Goal: Find specific page/section: Find specific page/section

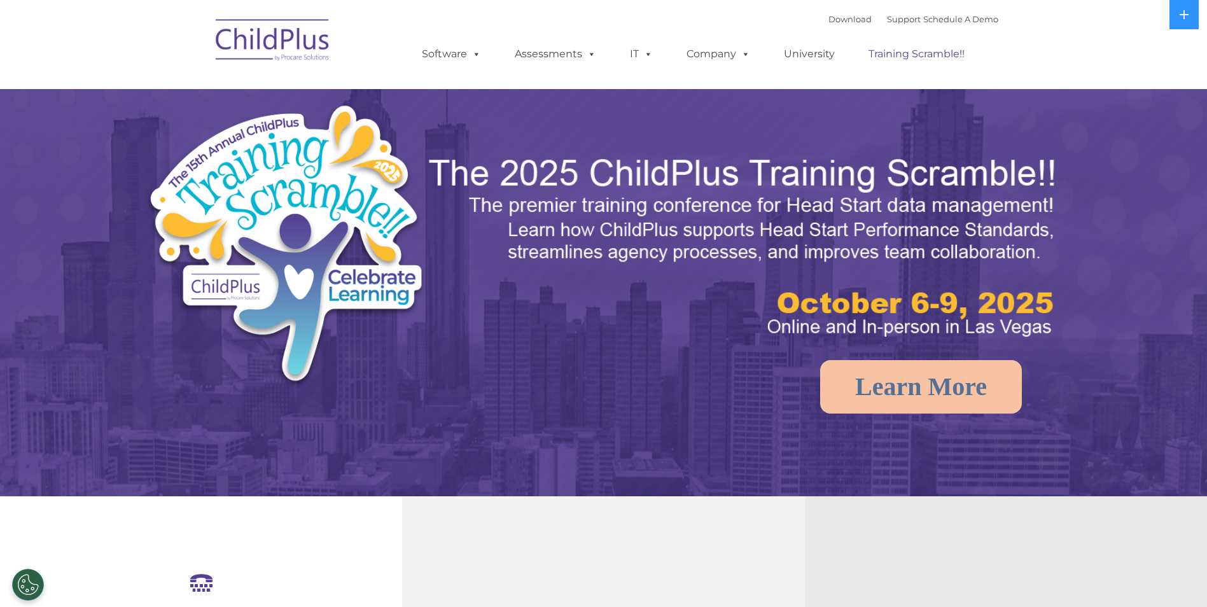
select select "MEDIUM"
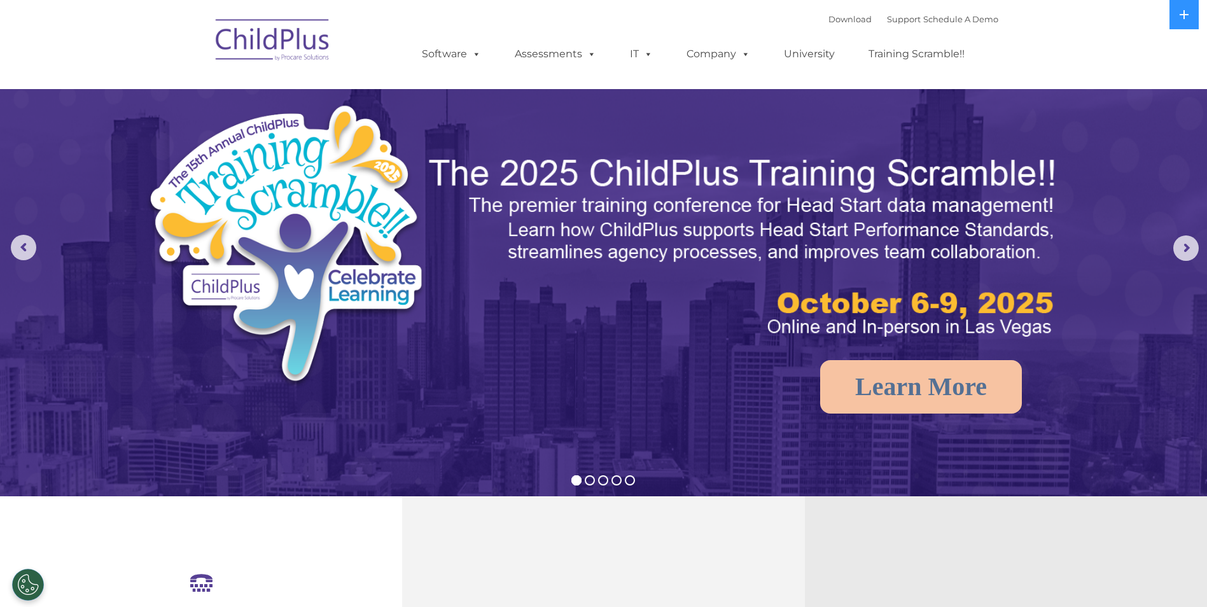
click at [298, 53] on img at bounding box center [272, 42] width 127 height 64
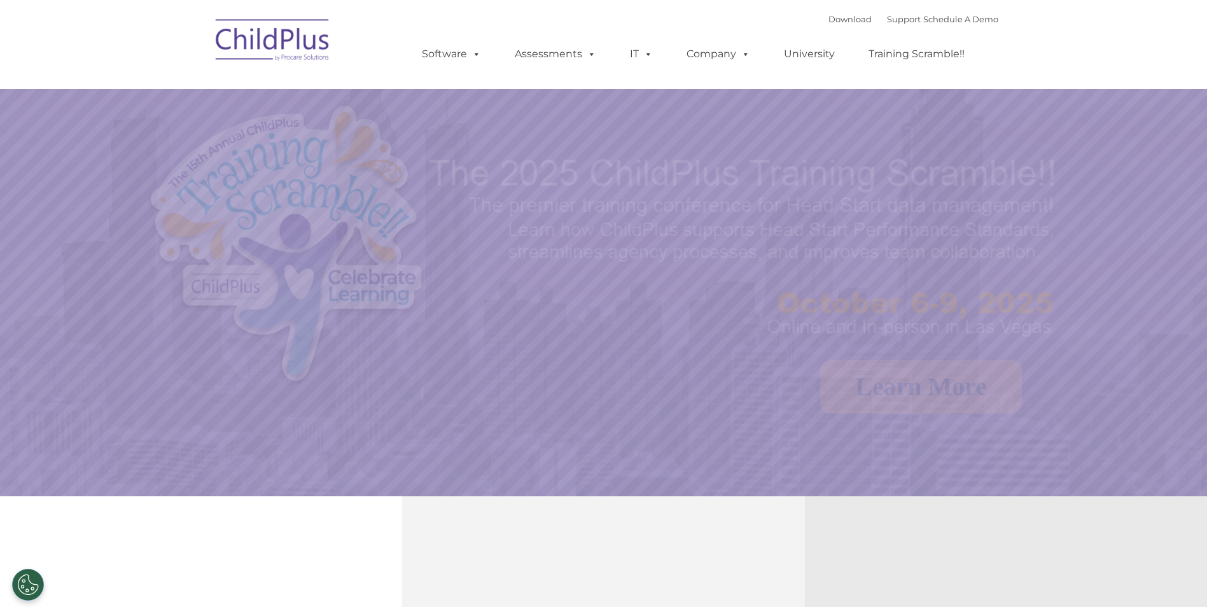
select select "MEDIUM"
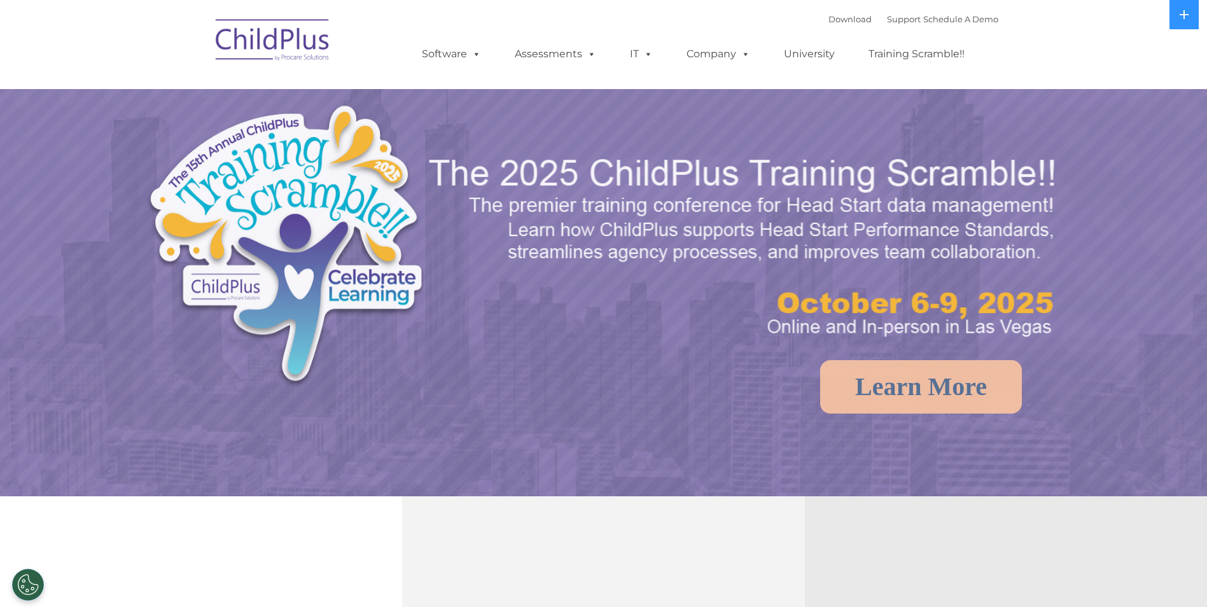
select select "MEDIUM"
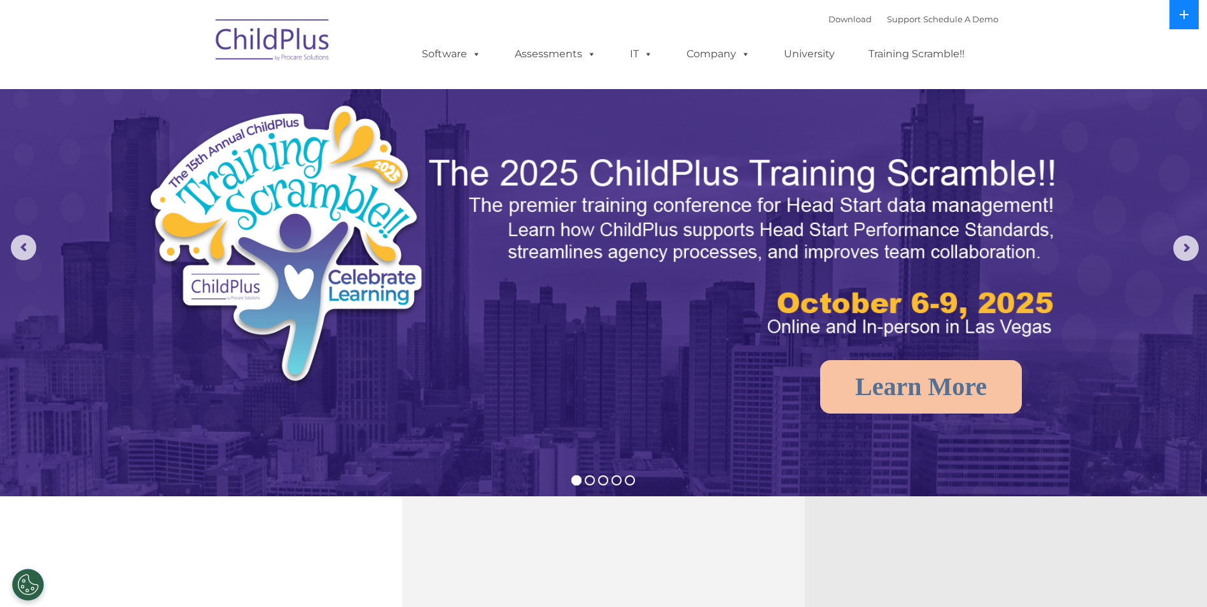
click at [1179, 17] on icon at bounding box center [1184, 15] width 10 height 10
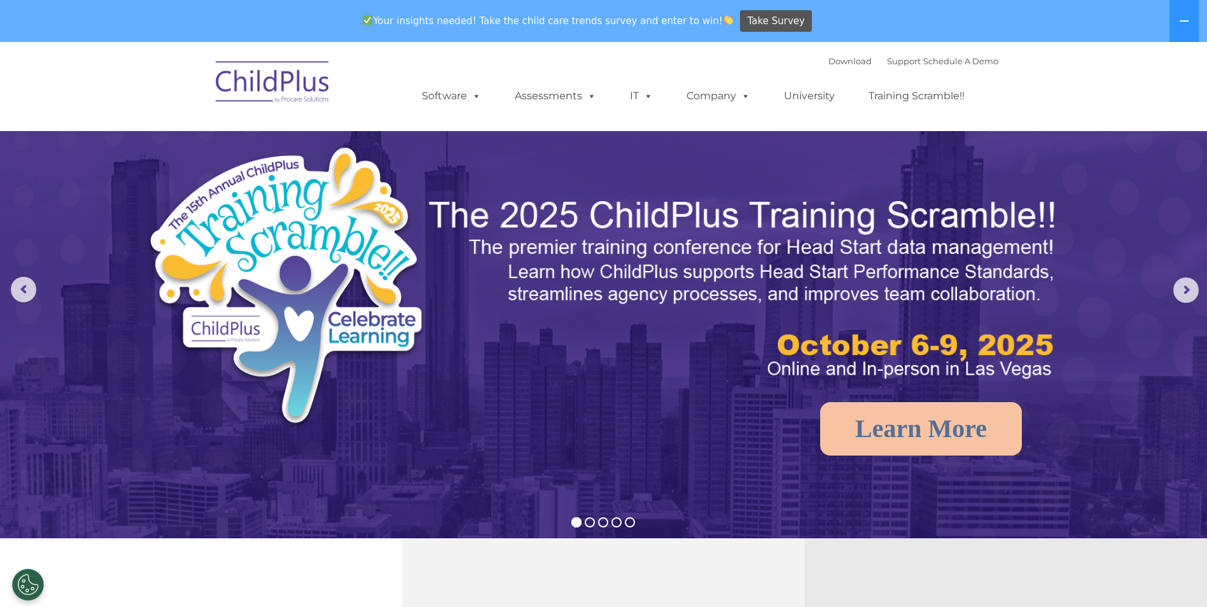
click at [272, 95] on img at bounding box center [272, 84] width 127 height 64
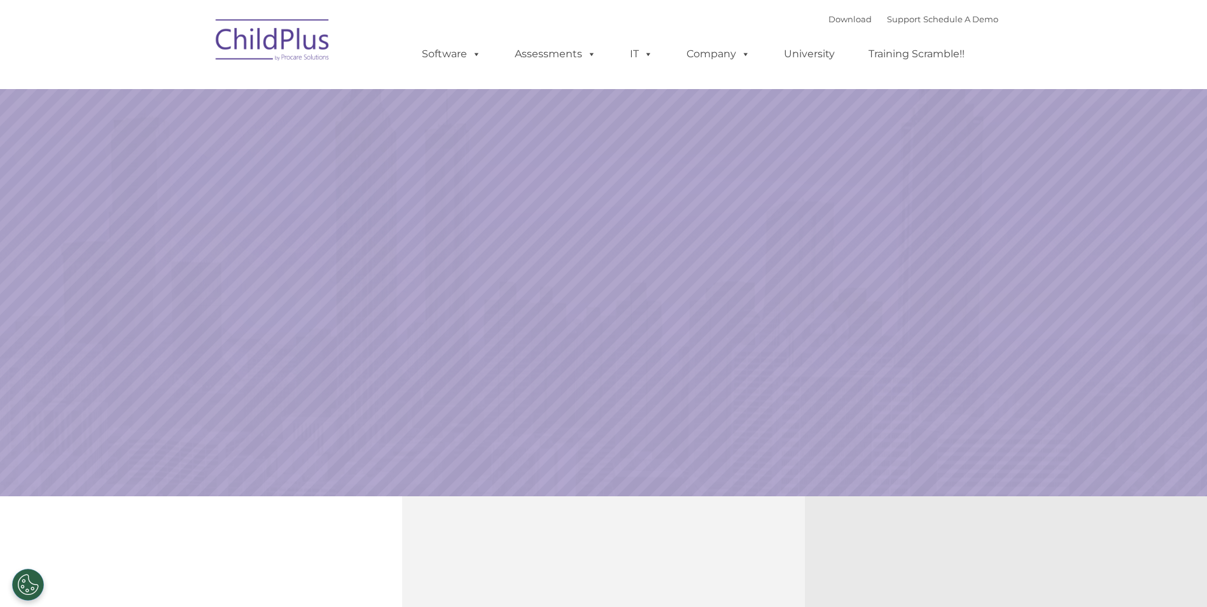
select select "MEDIUM"
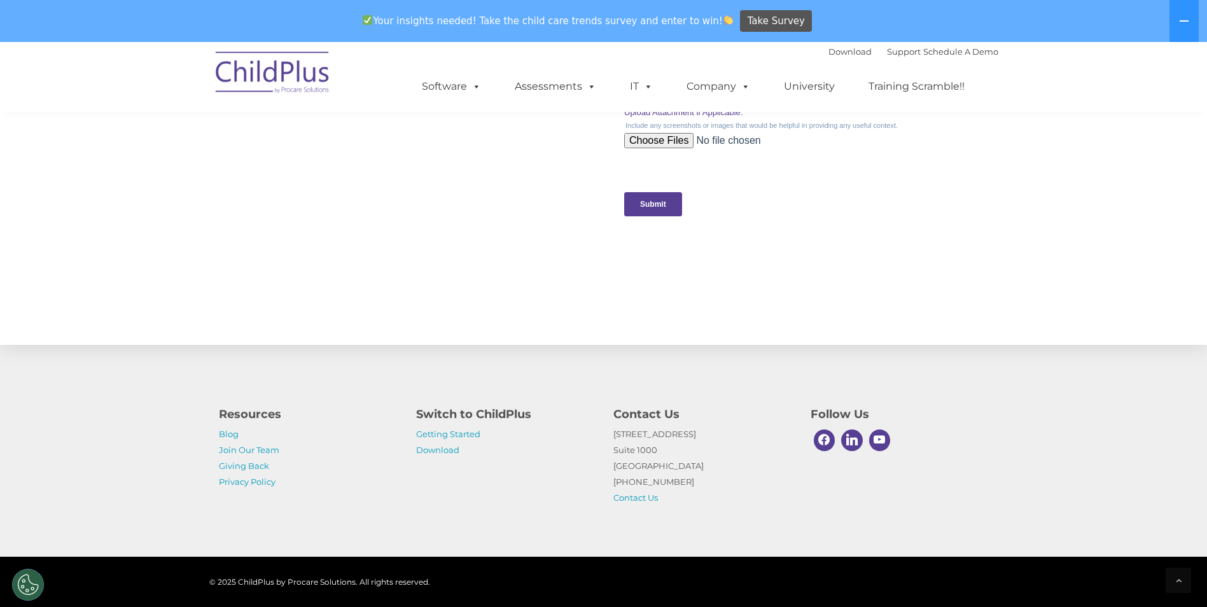
scroll to position [1251, 0]
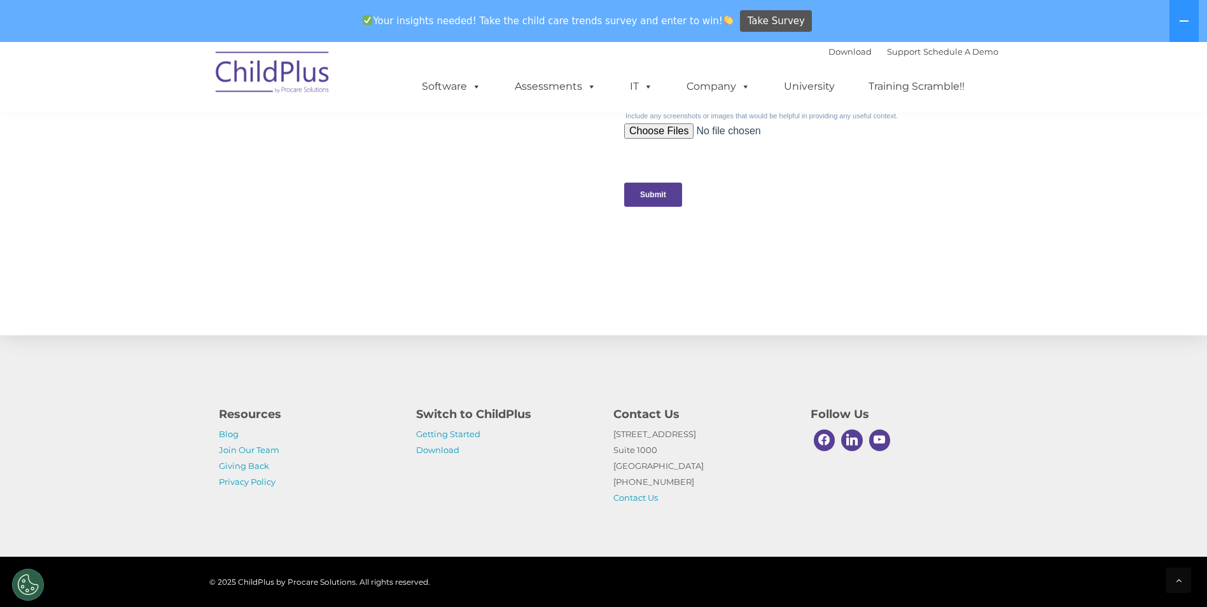
click at [504, 410] on h4 "Switch to ChildPlus" at bounding box center [505, 414] width 178 height 18
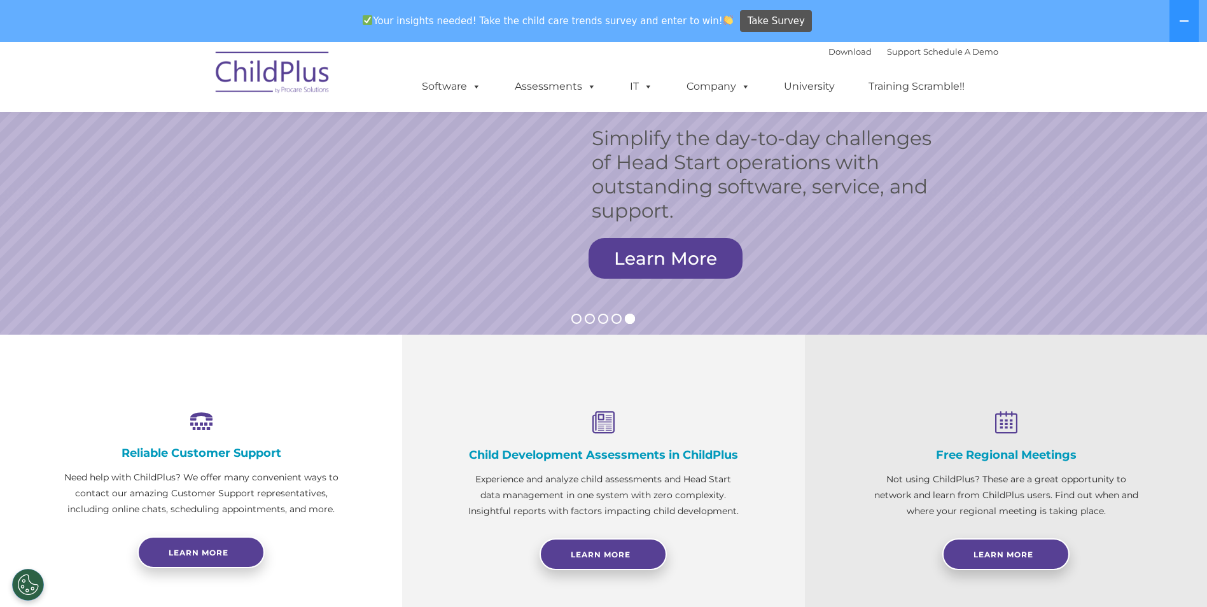
scroll to position [0, 0]
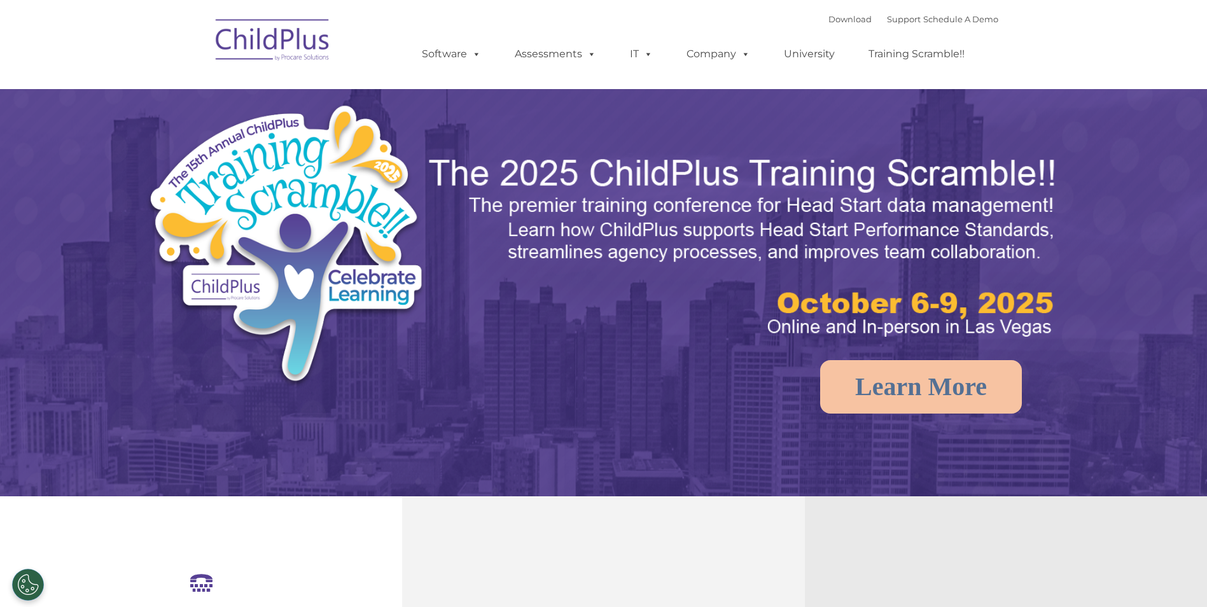
select select "MEDIUM"
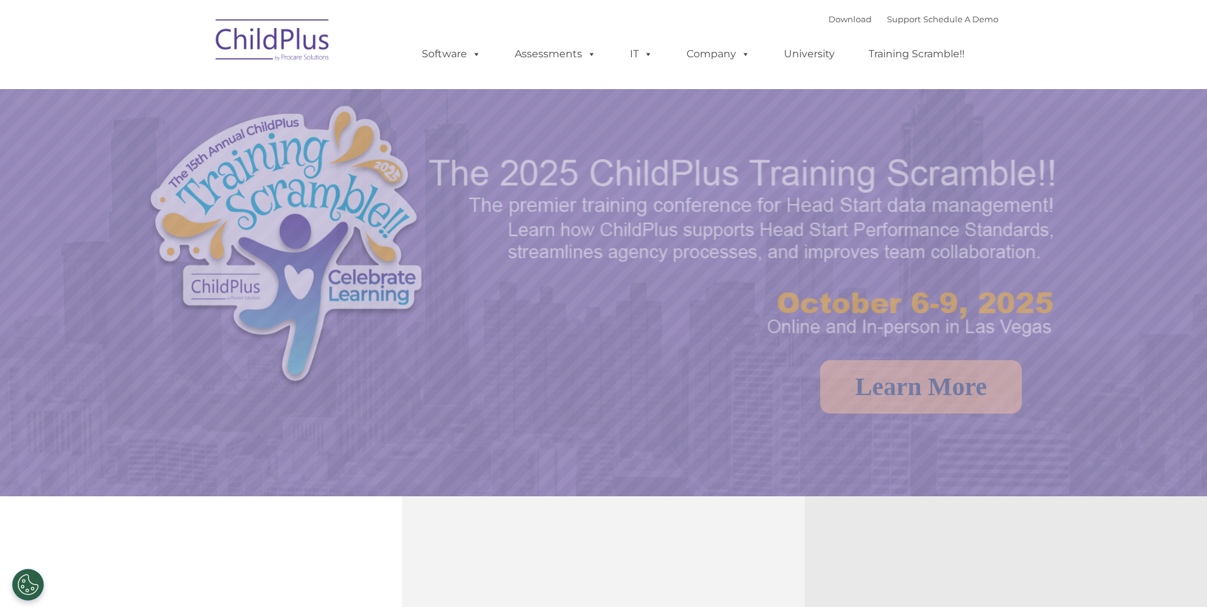
select select "MEDIUM"
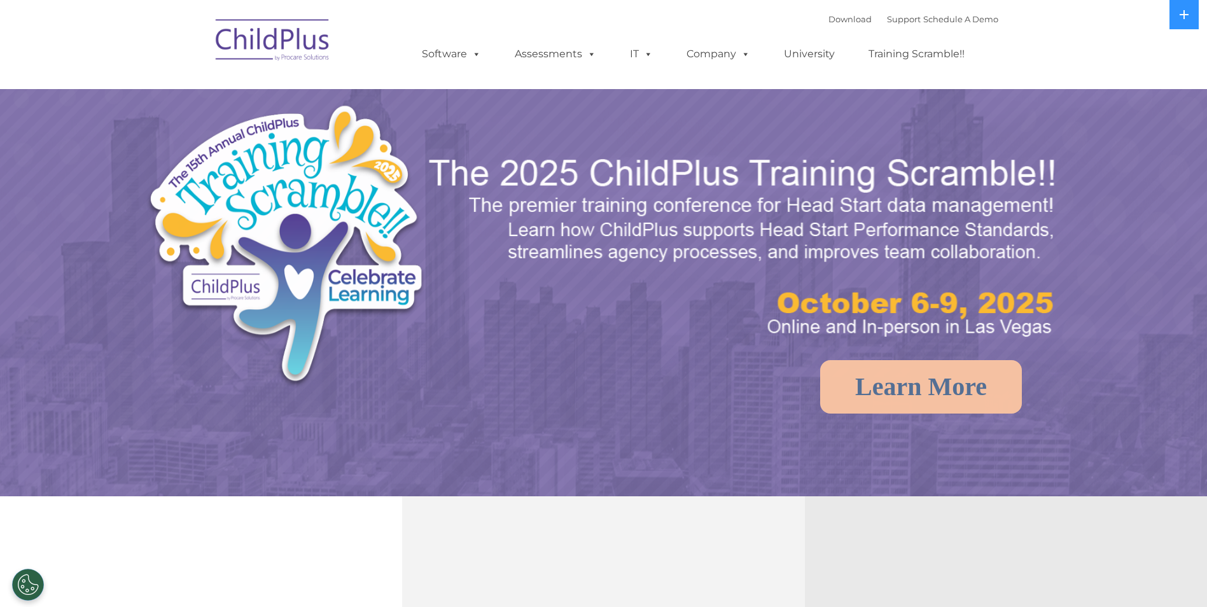
select select "MEDIUM"
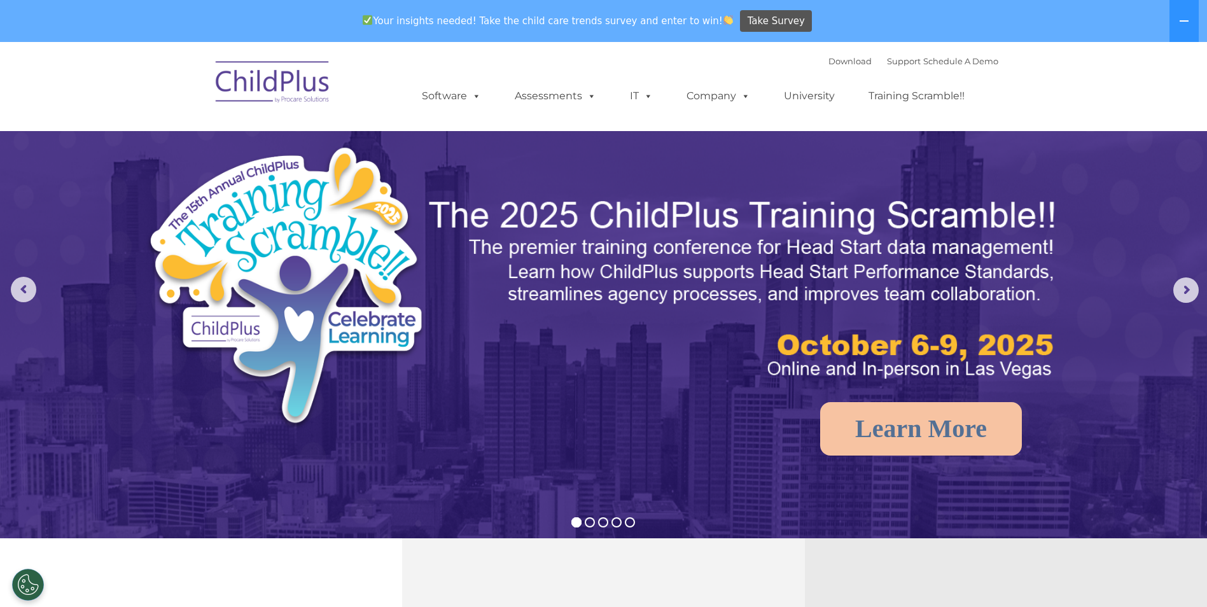
click at [275, 65] on img at bounding box center [272, 84] width 127 height 64
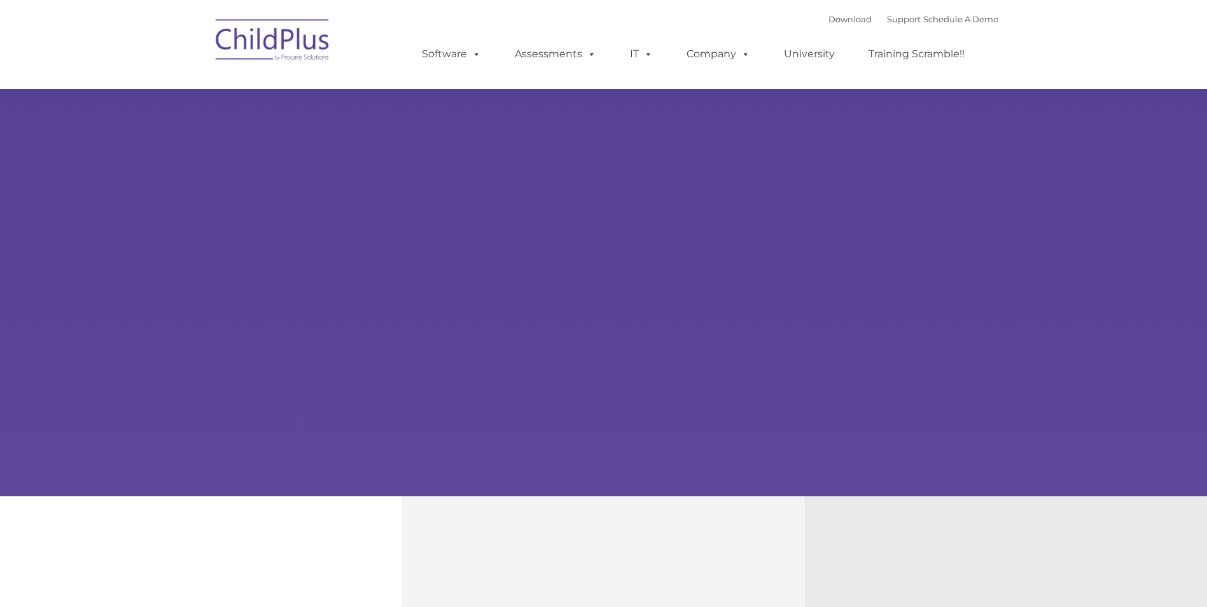
type input ""
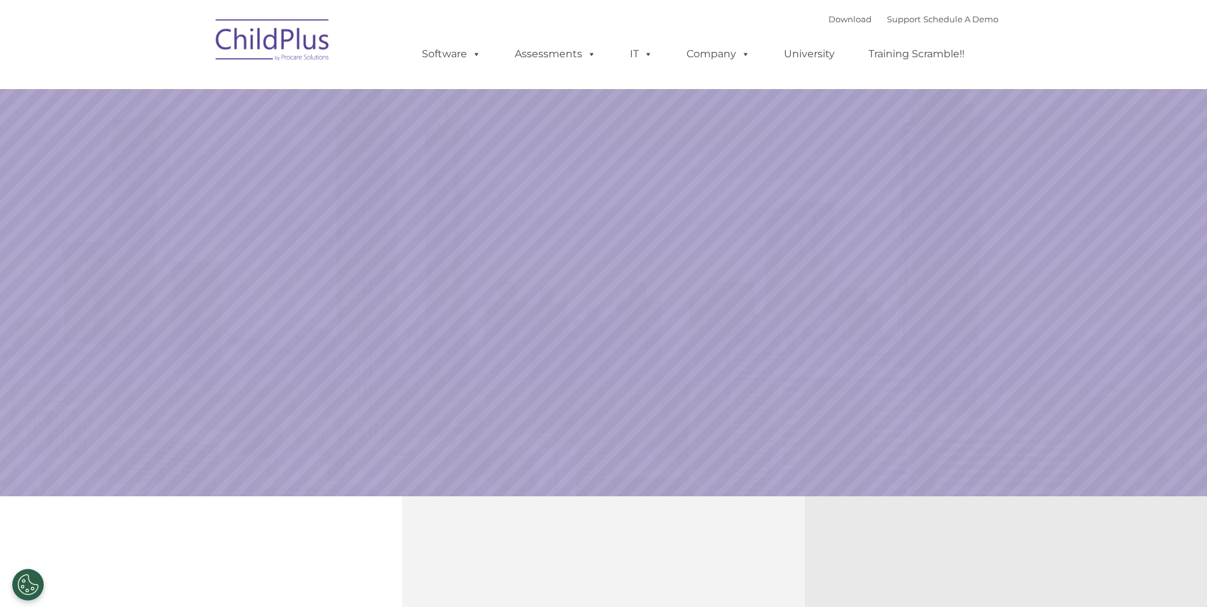
select select "MEDIUM"
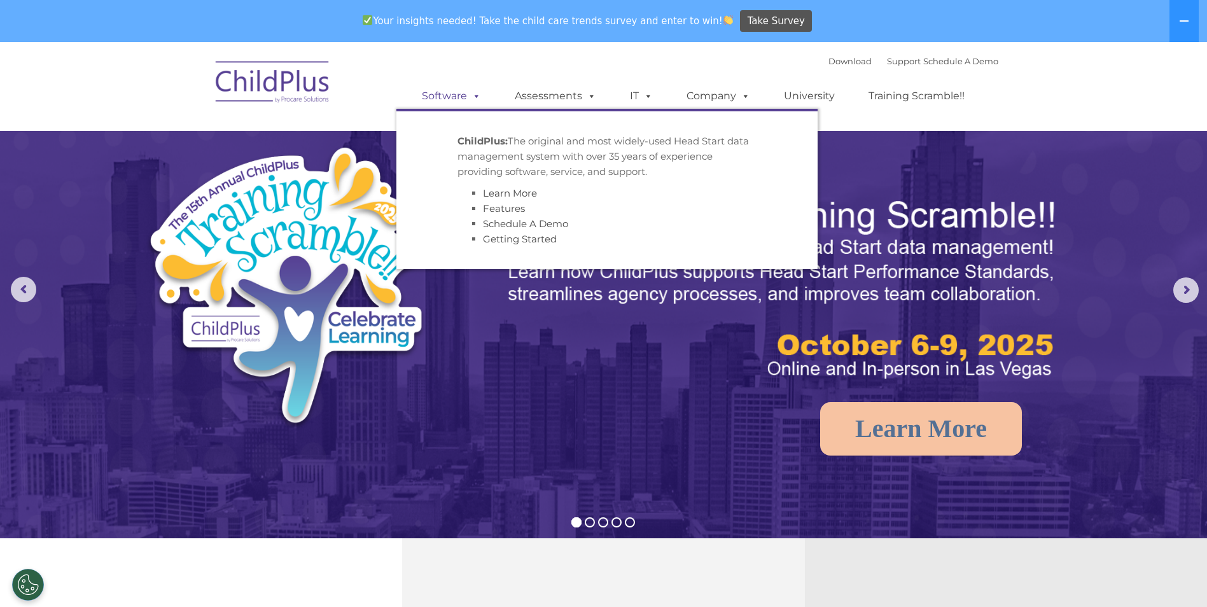
click at [454, 92] on link "Software" at bounding box center [451, 95] width 85 height 25
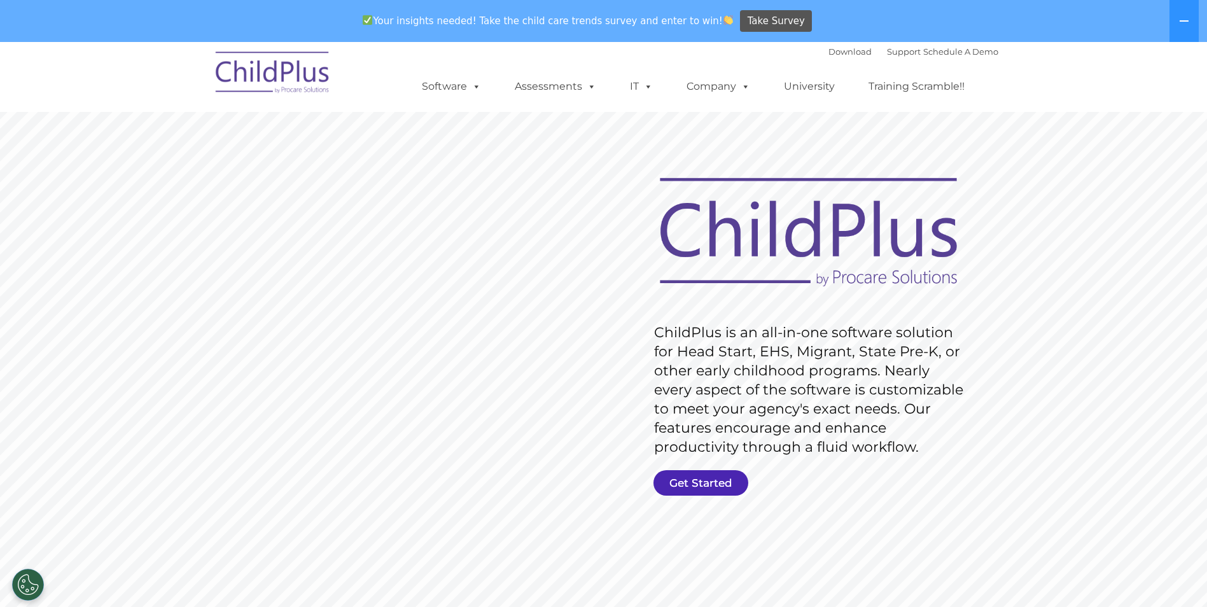
click at [729, 478] on link "Get Started" at bounding box center [700, 482] width 95 height 25
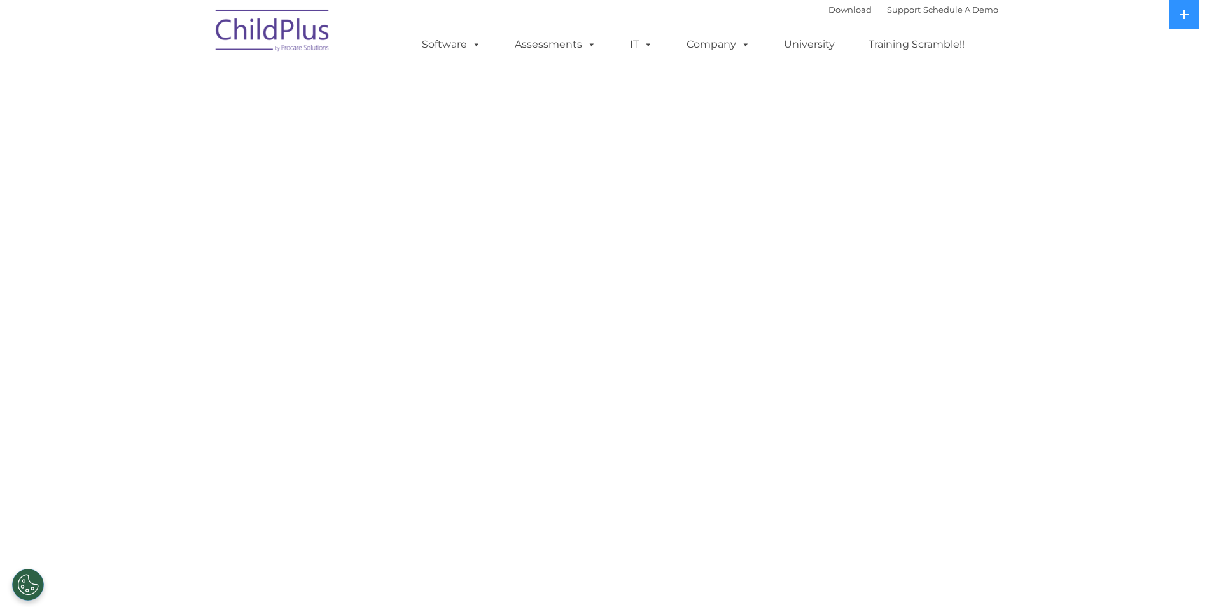
select select "MEDIUM"
